Goal: Communication & Community: Answer question/provide support

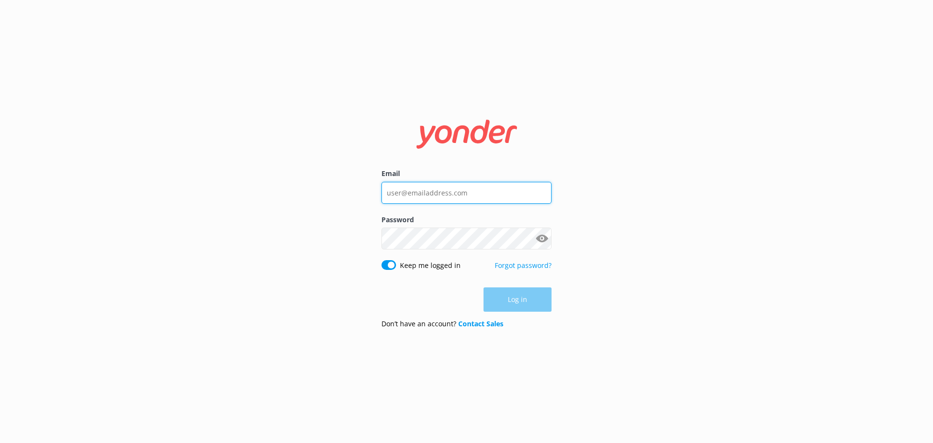
type input "[PERSON_NAME][EMAIL_ADDRESS][DOMAIN_NAME]"
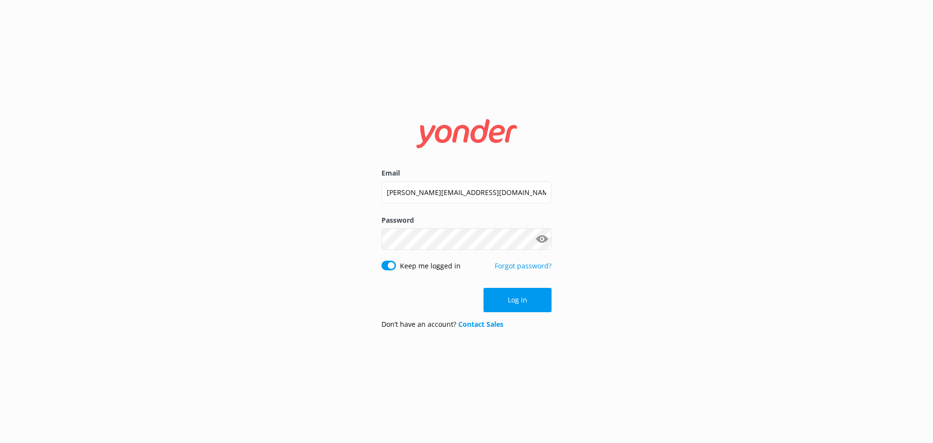
click at [521, 301] on div "Log in" at bounding box center [466, 300] width 170 height 24
click at [518, 298] on button "Log in" at bounding box center [517, 300] width 68 height 24
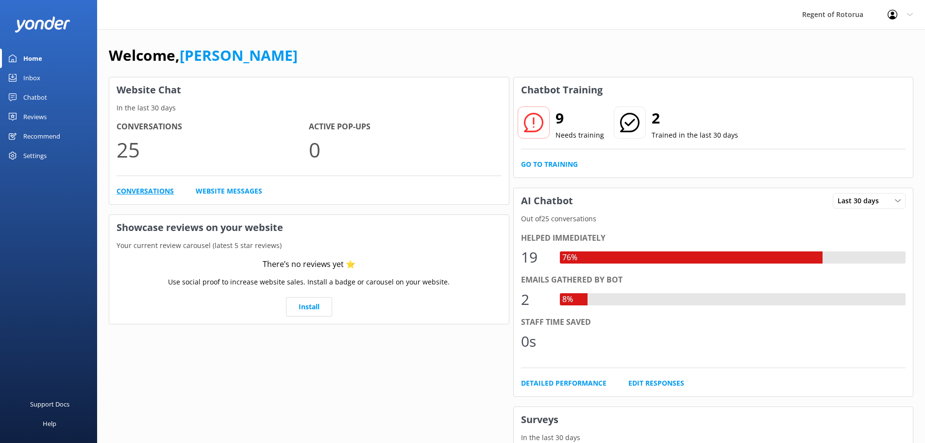
click at [142, 188] on link "Conversations" at bounding box center [145, 191] width 57 height 11
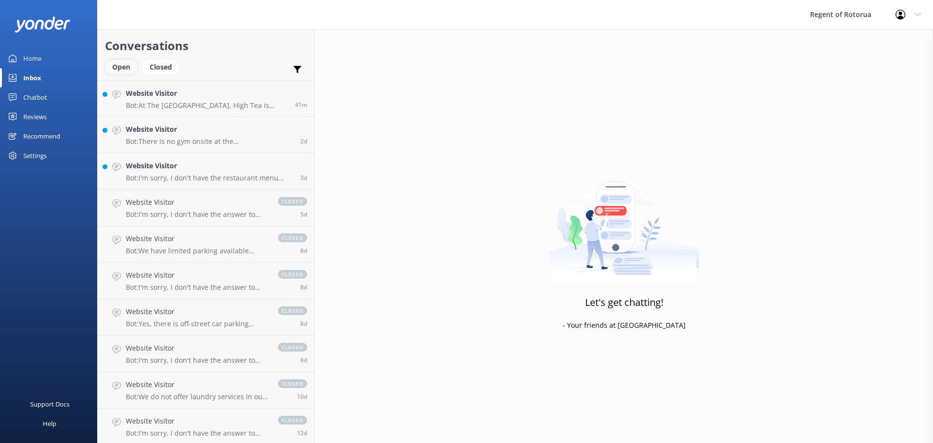
click at [120, 66] on div "Open" at bounding box center [121, 67] width 33 height 15
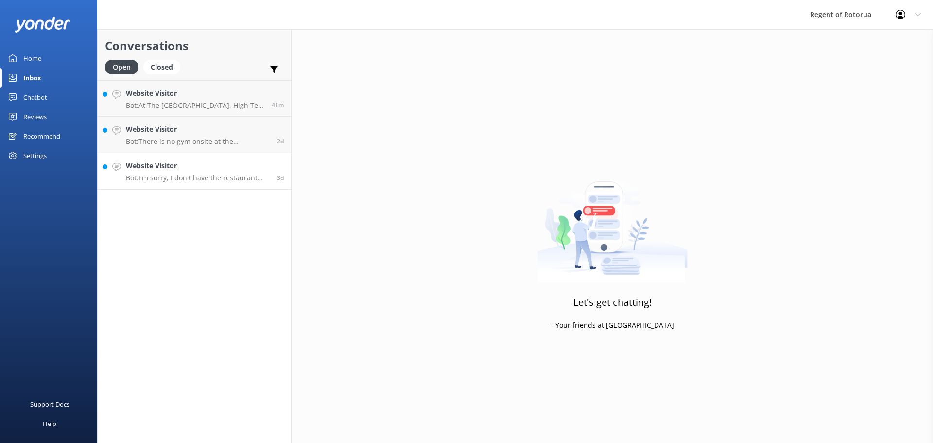
click at [189, 165] on h4 "Website Visitor" at bounding box center [198, 165] width 144 height 11
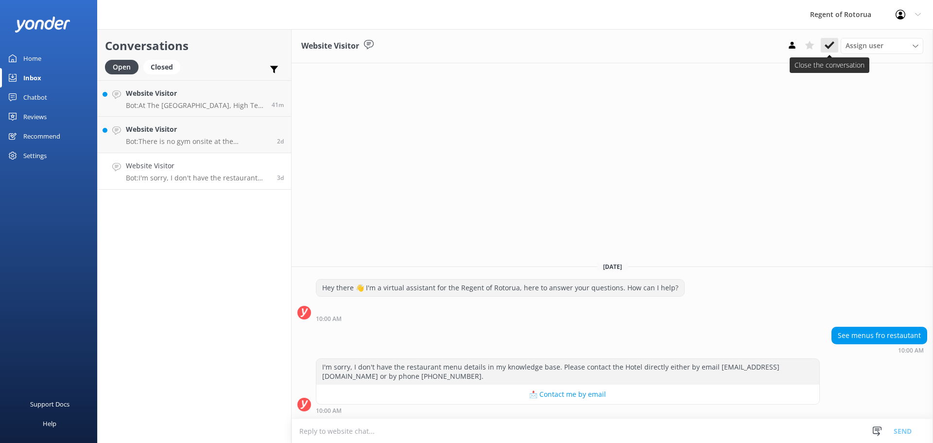
click at [829, 43] on icon at bounding box center [829, 45] width 10 height 10
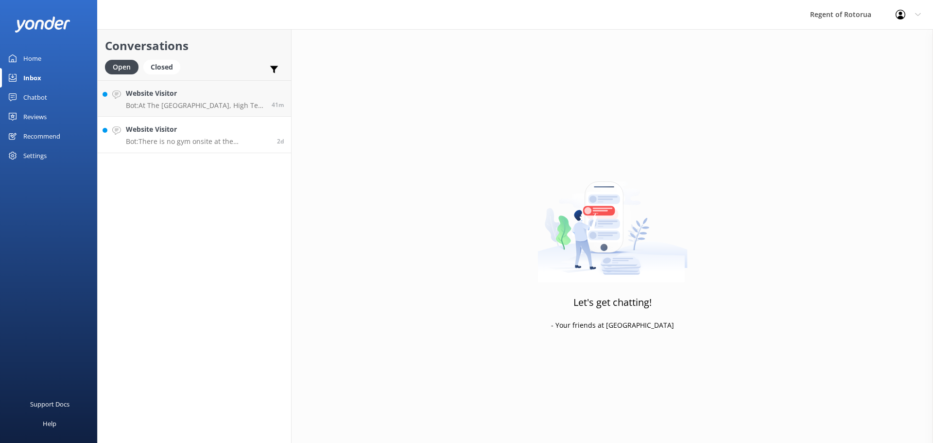
click at [182, 131] on h4 "Website Visitor" at bounding box center [198, 129] width 144 height 11
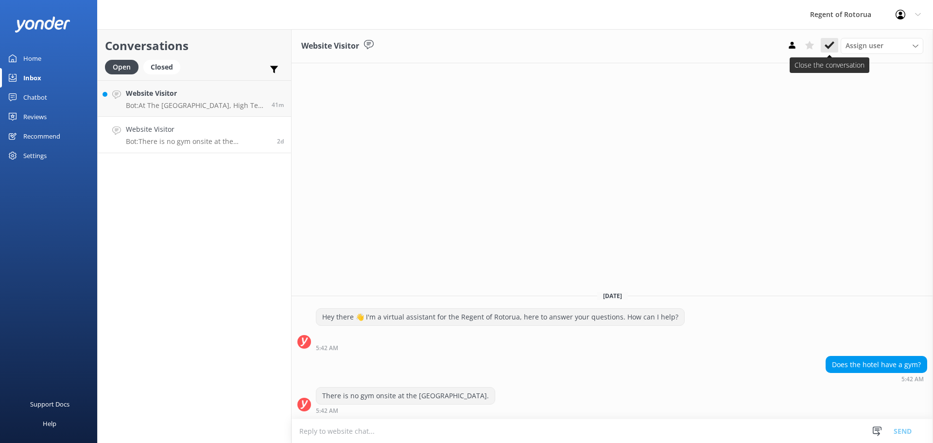
click at [829, 44] on icon at bounding box center [829, 45] width 10 height 10
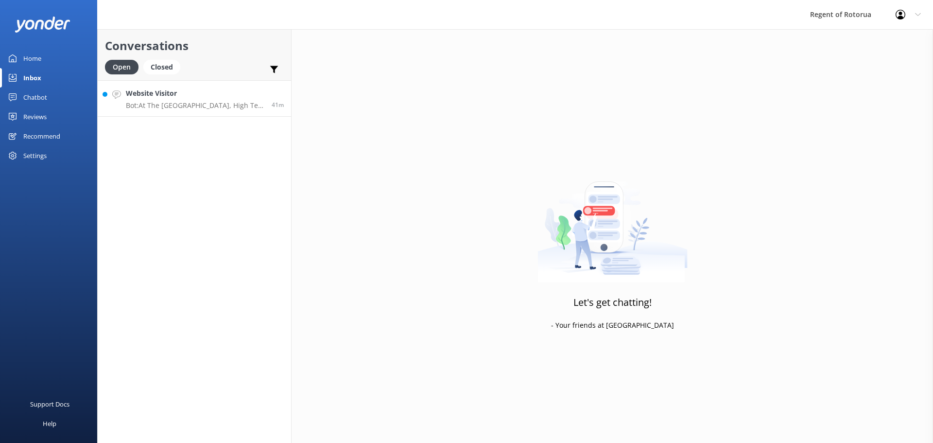
click at [163, 92] on h4 "Website Visitor" at bounding box center [195, 93] width 138 height 11
